Goal: Complete application form

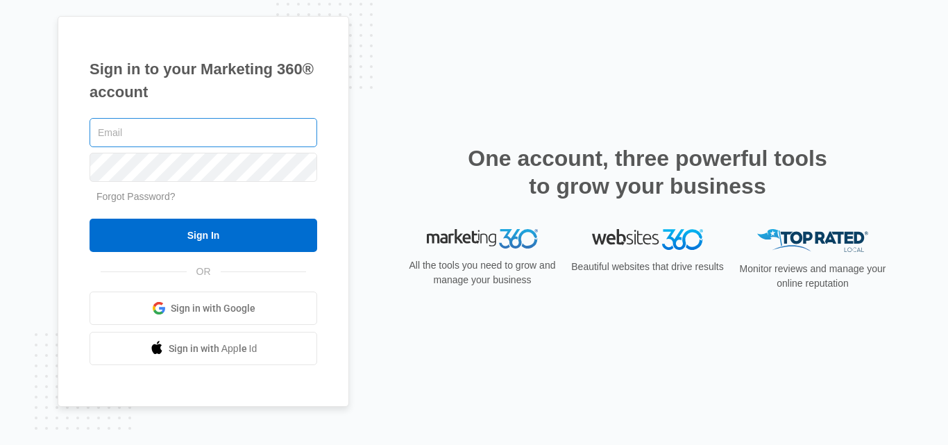
click at [174, 133] on input "text" at bounding box center [204, 132] width 228 height 29
drag, startPoint x: 287, startPoint y: 137, endPoint x: 205, endPoint y: 139, distance: 81.2
click at [205, 139] on input "jhonessopia@gmail.comalexjhonson4#33" at bounding box center [204, 132] width 228 height 29
type input "jhonessopia@gmail.com"
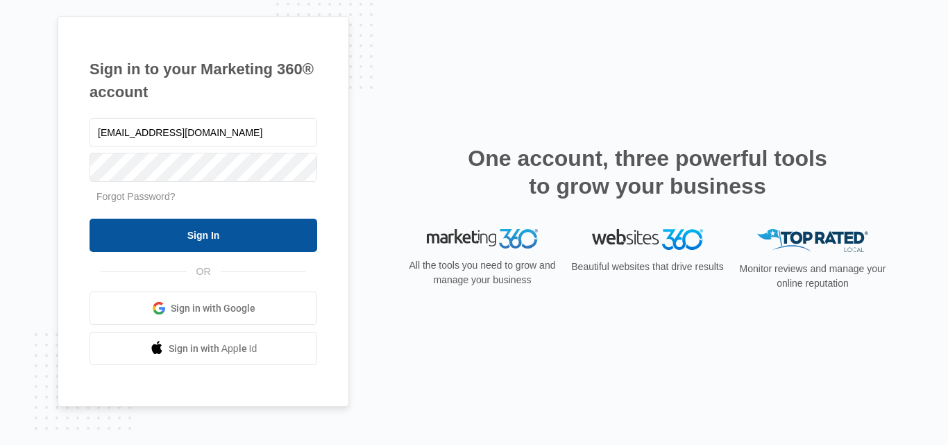
click at [182, 230] on input "Sign In" at bounding box center [204, 235] width 228 height 33
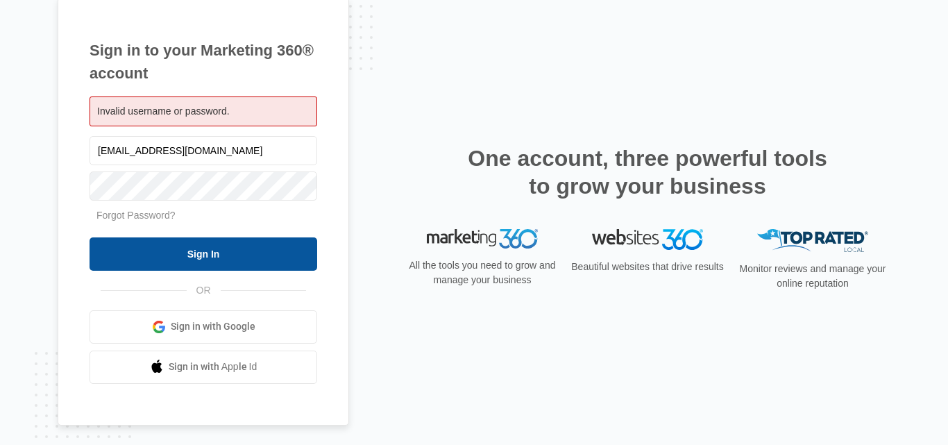
click at [162, 239] on input "Sign In" at bounding box center [204, 253] width 228 height 33
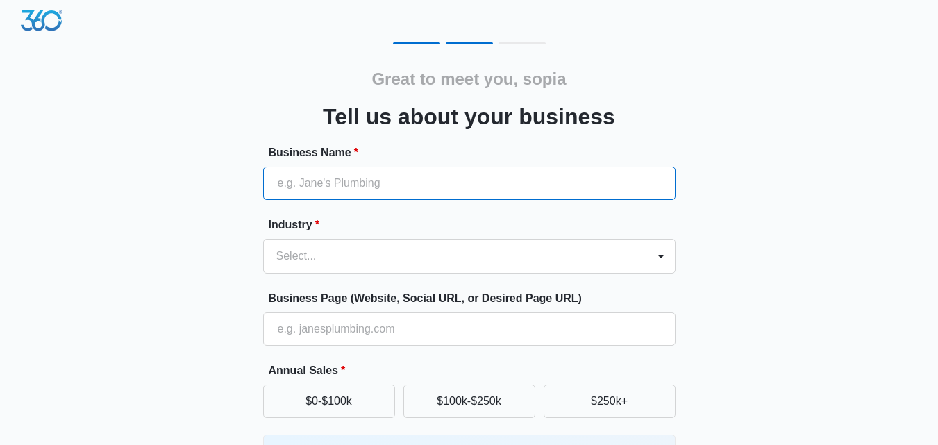
click at [479, 193] on input "Business Name *" at bounding box center [469, 183] width 412 height 33
type input "MOBILE CTC"
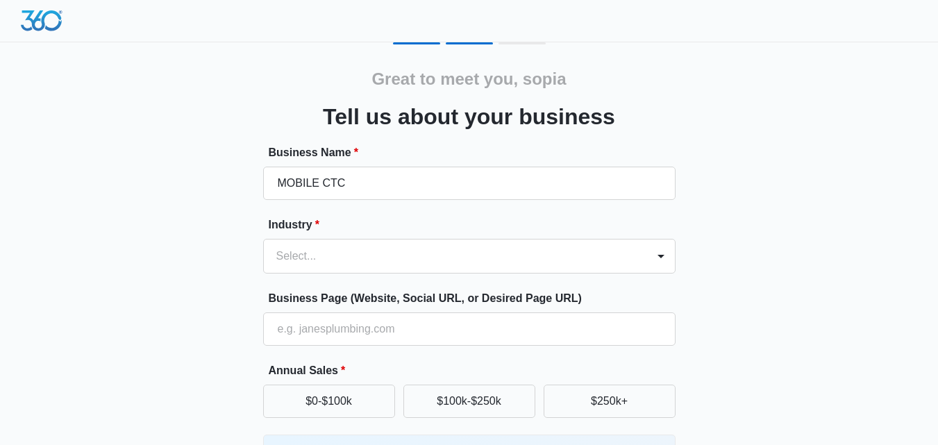
type input "[PHONE_NUMBER]"
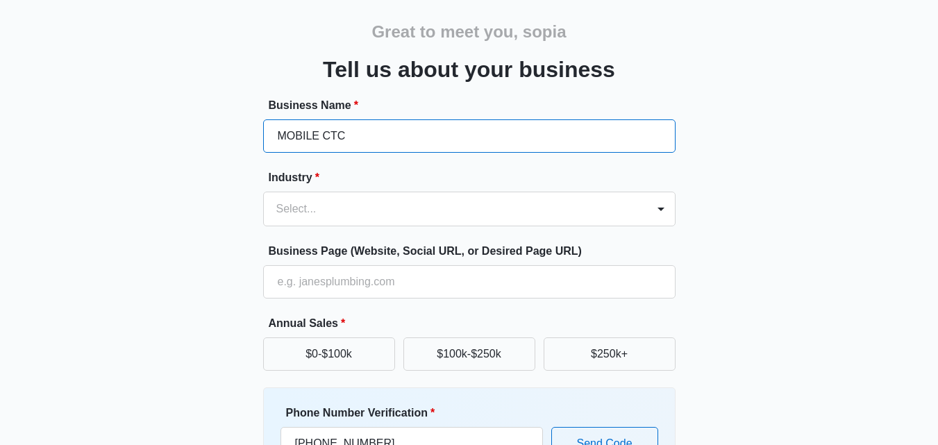
scroll to position [69, 0]
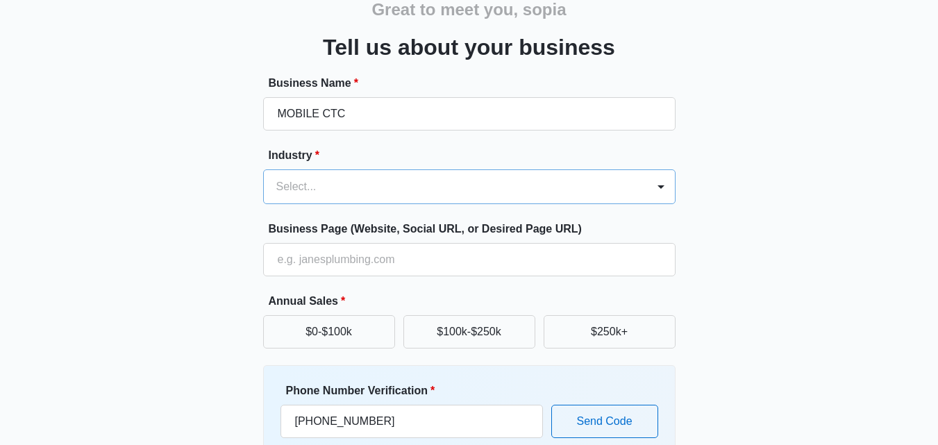
click at [324, 191] on div at bounding box center [452, 186] width 353 height 19
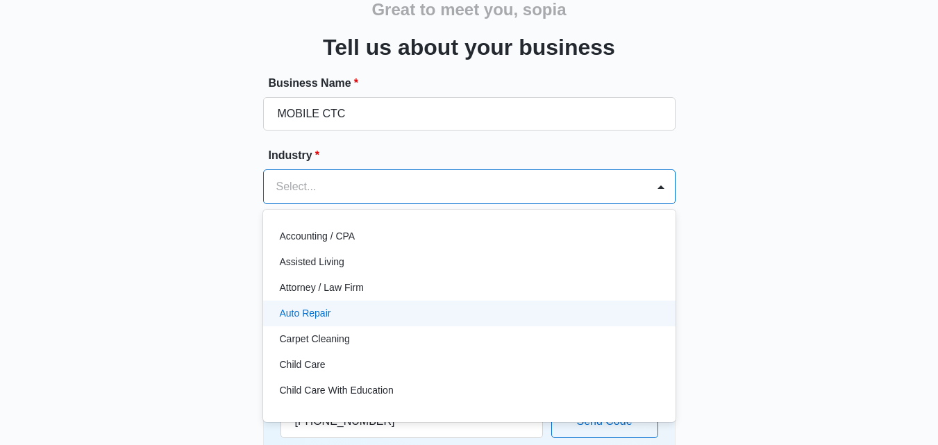
click at [347, 311] on div "Auto Repair" at bounding box center [468, 313] width 376 height 15
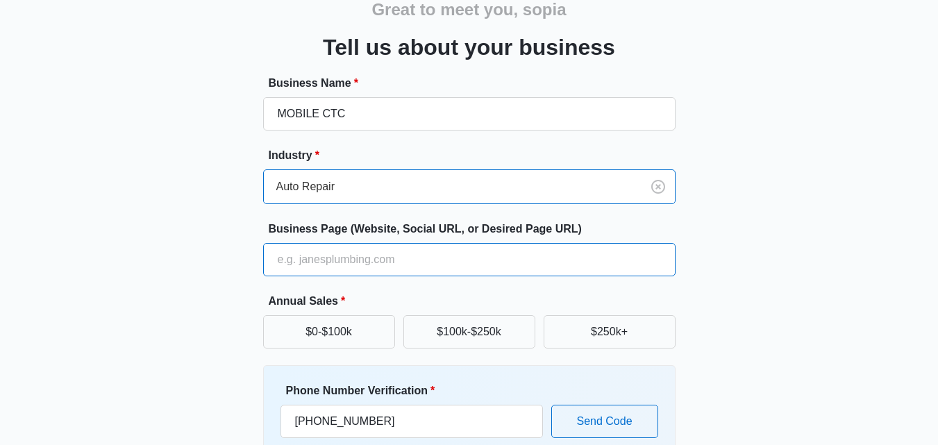
click at [332, 271] on input "Business Page (Website, Social URL, or Desired Page URL)" at bounding box center [469, 259] width 412 height 33
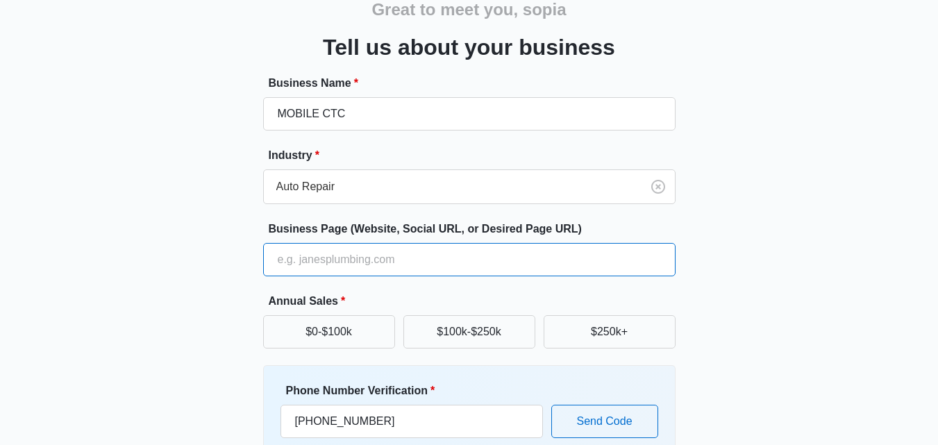
type input "https://mobilectc.net/"
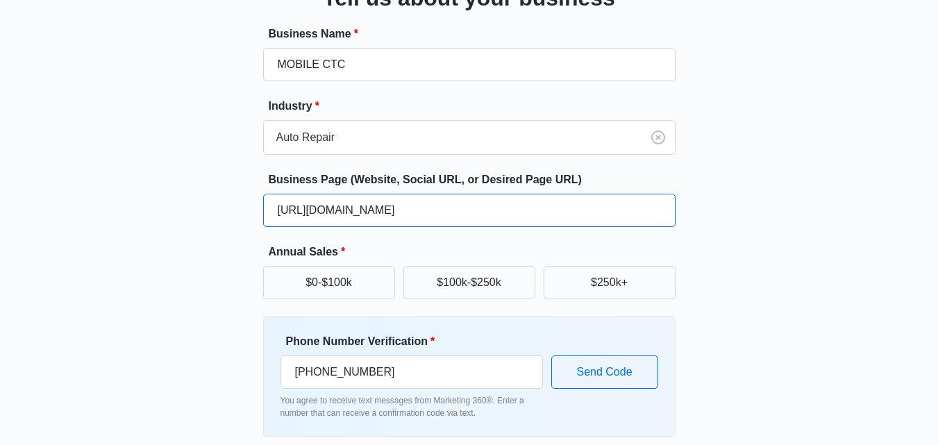
scroll to position [0, 0]
